Goal: Task Accomplishment & Management: Use online tool/utility

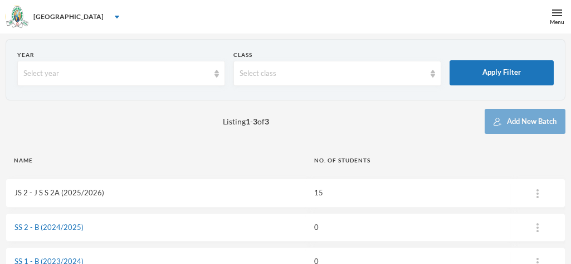
click at [82, 193] on link "JS 2 - J S S 2A (2025/2026)" at bounding box center [59, 192] width 90 height 9
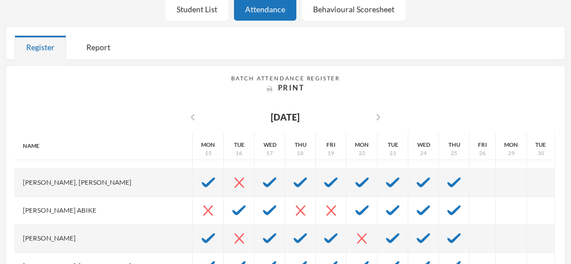
scroll to position [50, 0]
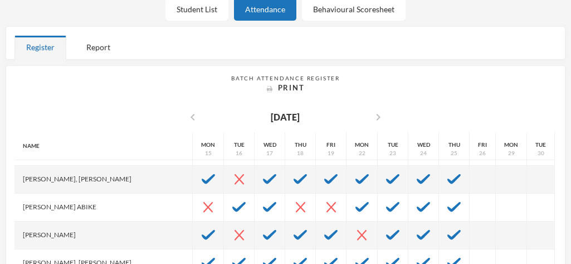
click at [538, 113] on div "Batch Attendance Register Print chevron_left [DATE] chevron_right Name [PERSON_…" at bounding box center [285, 242] width 542 height 337
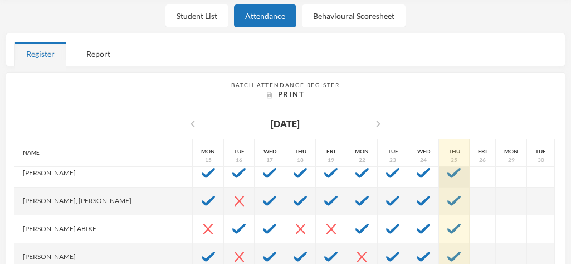
scroll to position [37, 0]
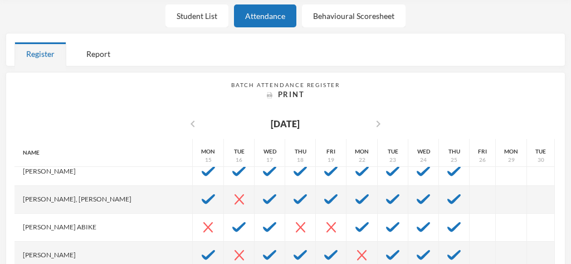
click at [49, 121] on div "Batch Attendance Register Print chevron_left [DATE] chevron_right Name [PERSON_…" at bounding box center [285, 249] width 542 height 337
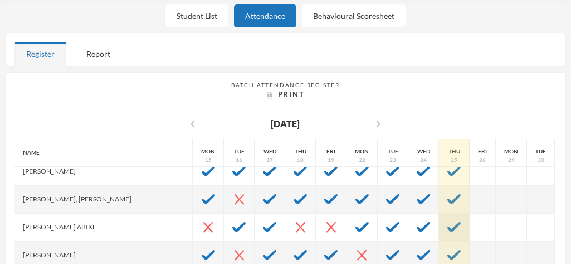
click at [448, 227] on img at bounding box center [454, 227] width 13 height 10
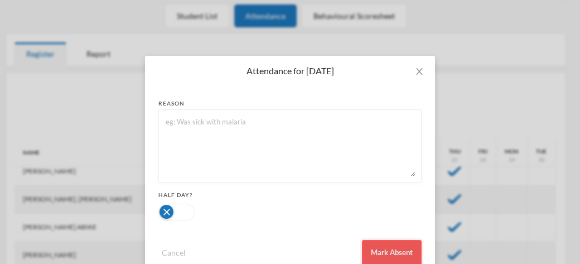
click at [386, 250] on button "Mark Absent" at bounding box center [392, 252] width 60 height 25
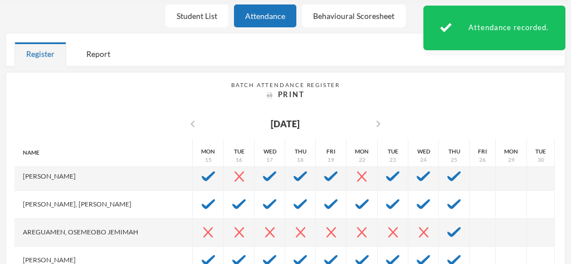
scroll to position [118, 0]
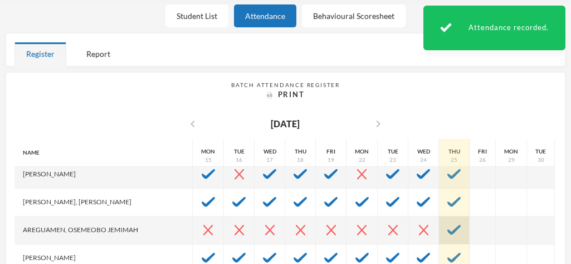
click at [448, 227] on img at bounding box center [454, 230] width 13 height 10
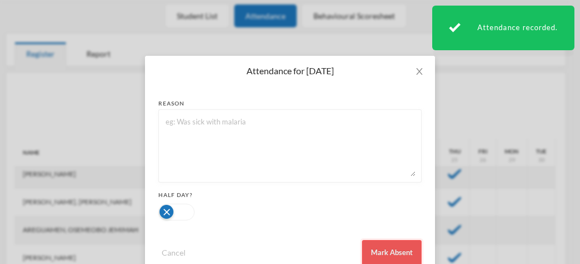
click at [383, 252] on button "Mark Absent" at bounding box center [392, 252] width 60 height 25
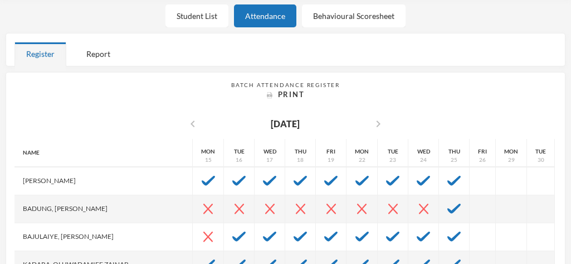
scroll to position [196, 0]
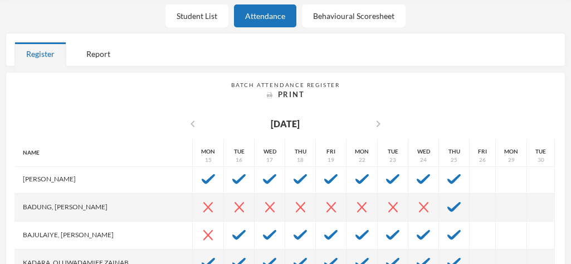
click at [24, 136] on div "Batch Attendance Register Print chevron_left [DATE] chevron_right Name [PERSON_…" at bounding box center [285, 249] width 542 height 337
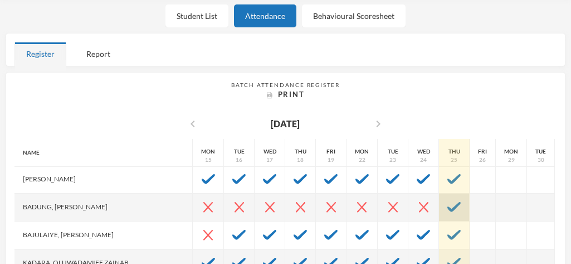
click at [448, 205] on img at bounding box center [454, 207] width 13 height 10
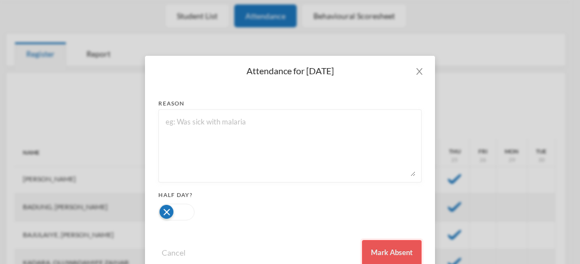
click at [377, 246] on button "Mark Absent" at bounding box center [392, 252] width 60 height 25
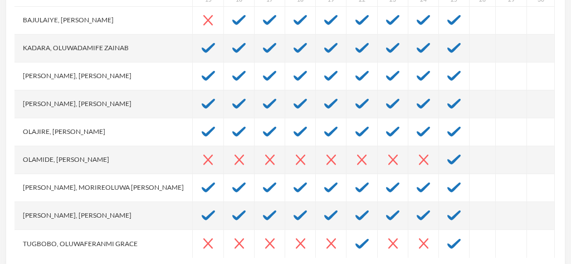
scroll to position [375, 0]
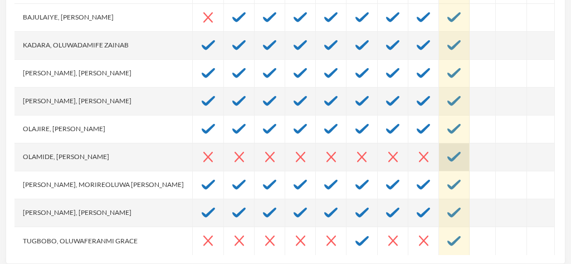
click at [448, 152] on img at bounding box center [454, 157] width 13 height 10
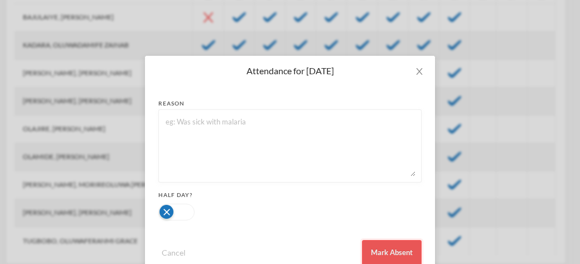
click at [380, 251] on button "Mark Absent" at bounding box center [392, 252] width 60 height 25
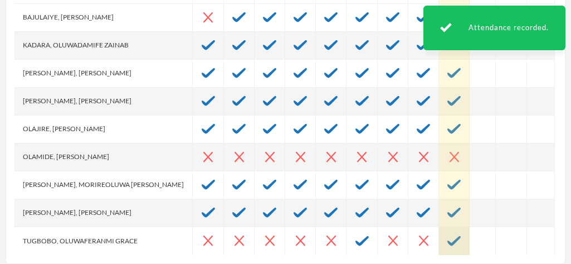
click at [448, 244] on img at bounding box center [454, 241] width 13 height 10
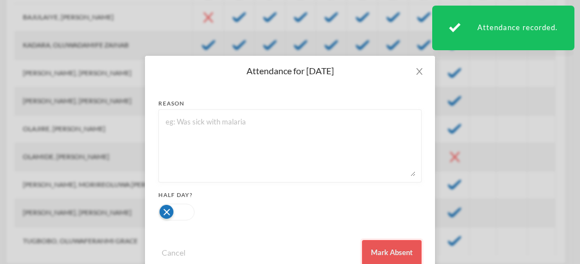
click at [395, 247] on button "Mark Absent" at bounding box center [392, 252] width 60 height 25
